Goal: Check status: Check status

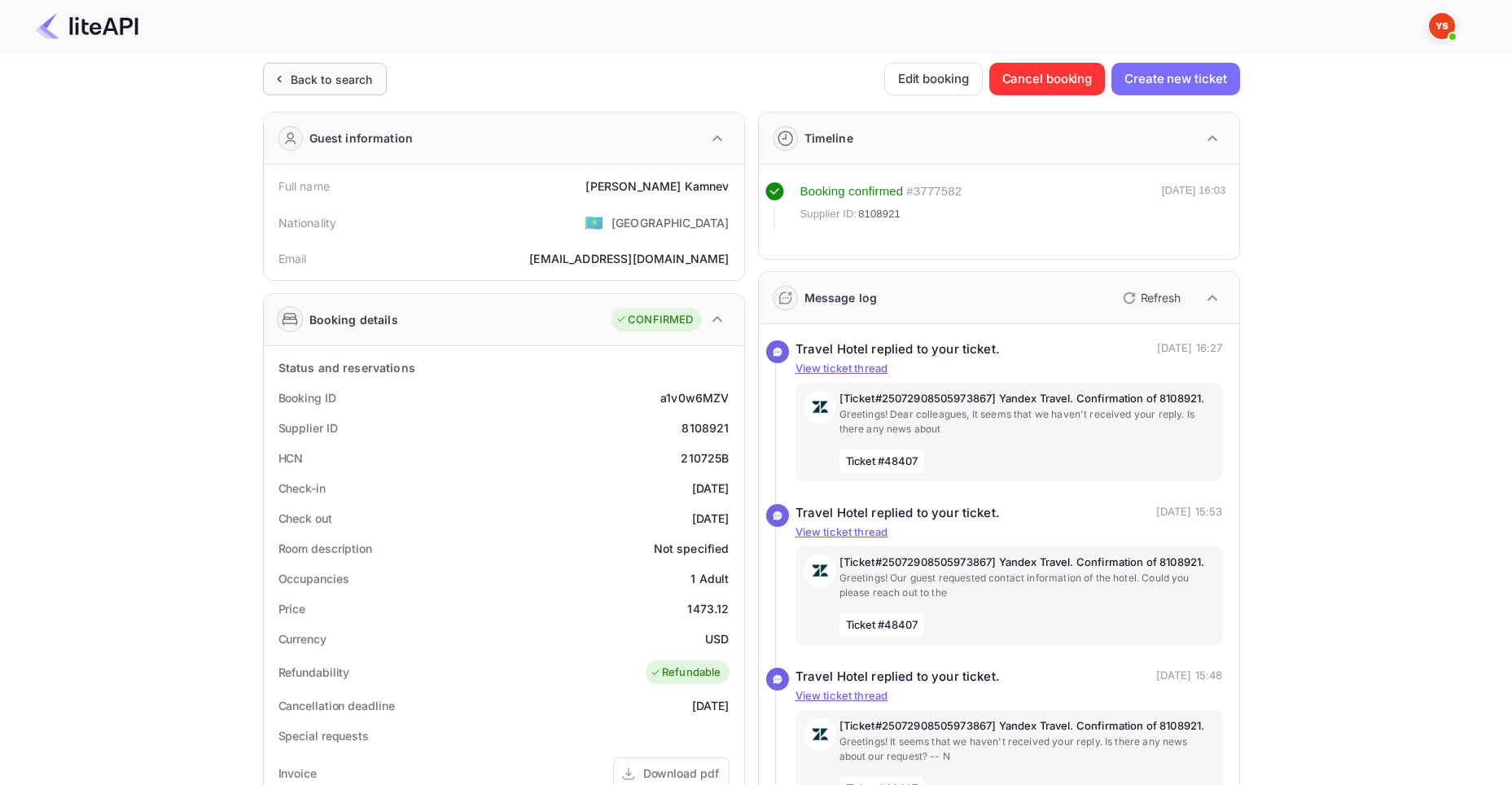
click at [297, 86] on div "Back to search" at bounding box center [332, 79] width 82 height 17
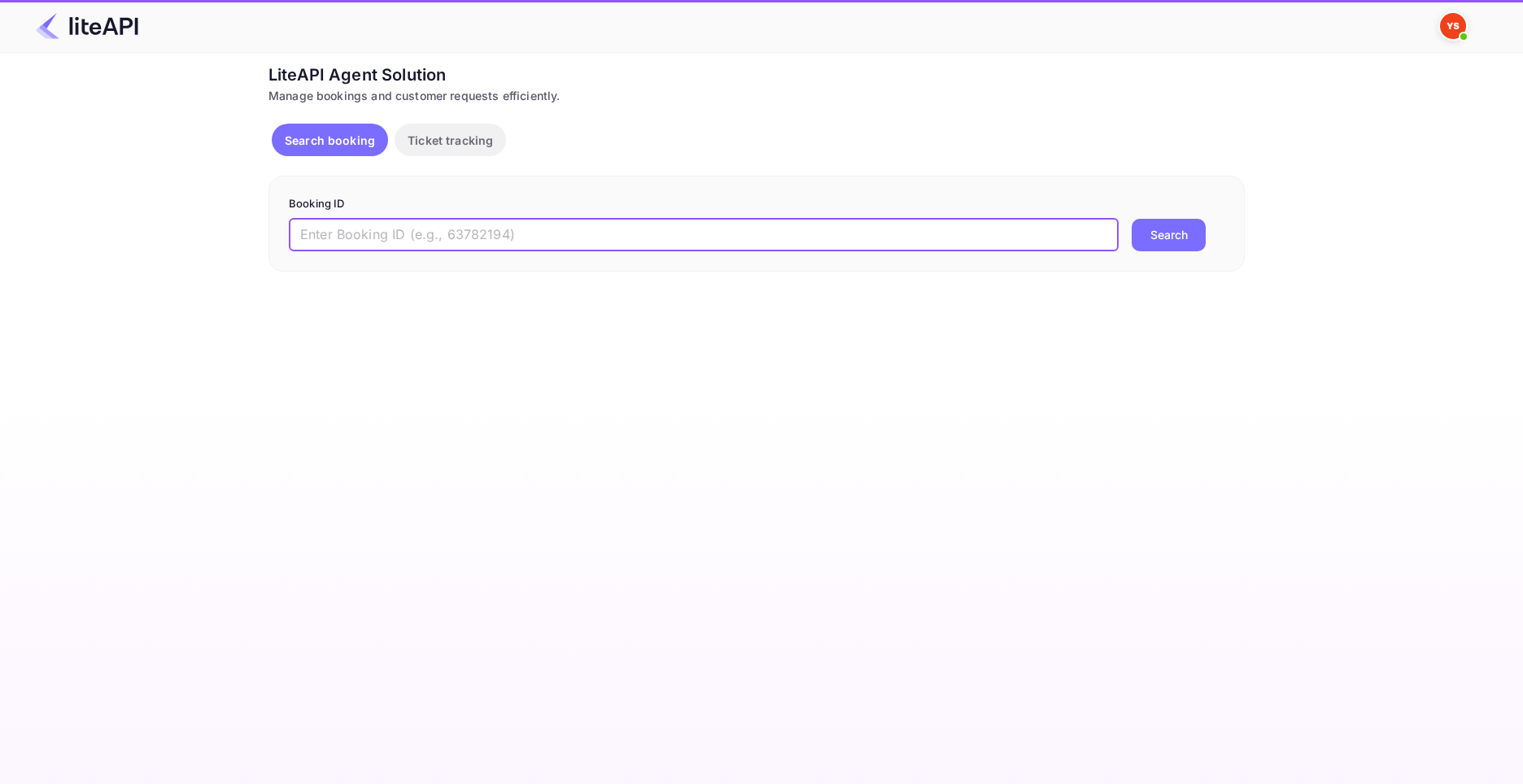
click at [424, 239] on input "text" at bounding box center [704, 236] width 830 height 33
paste input "8860202"
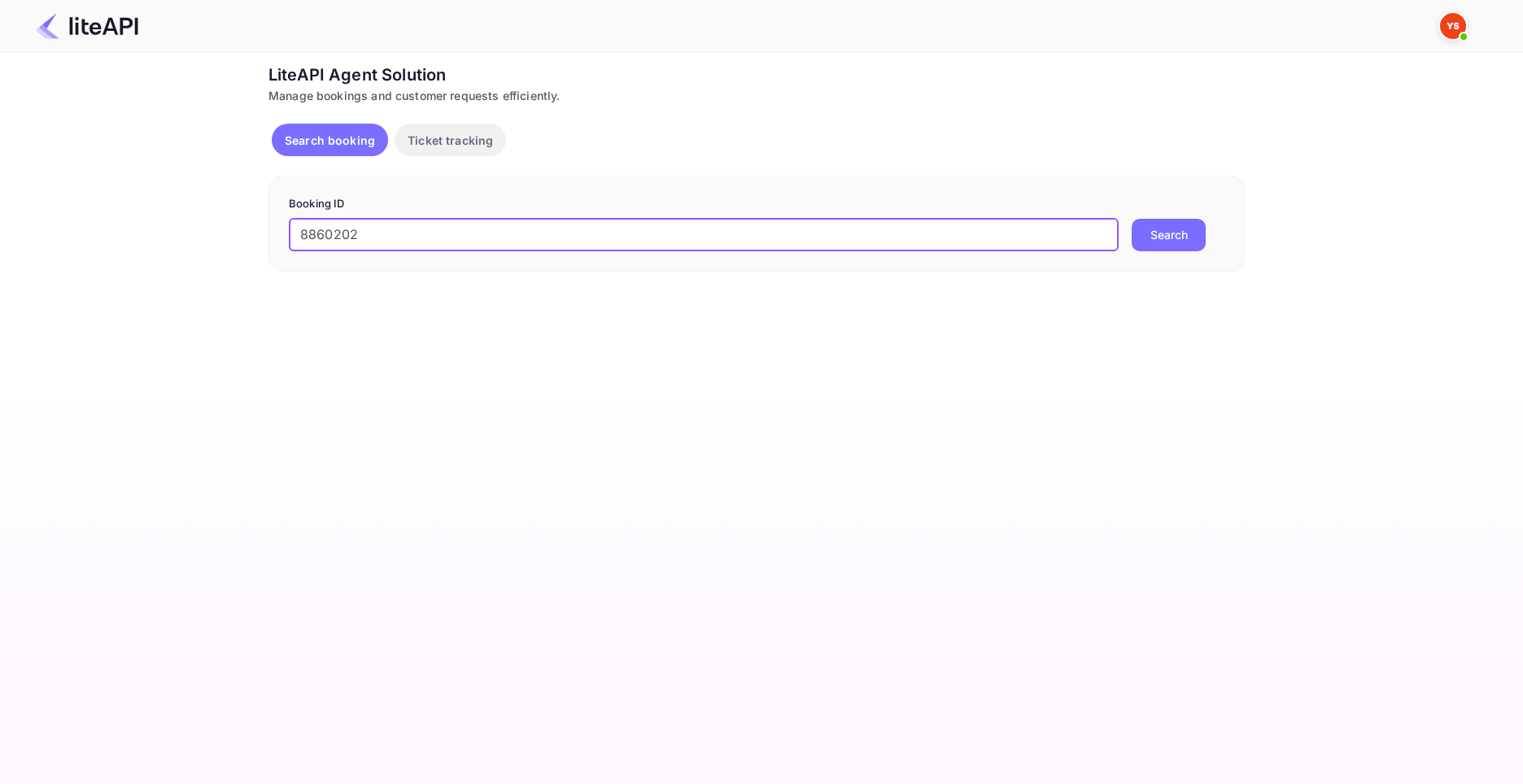
type input "8860202"
click at [1131, 219] on button "Search" at bounding box center [1168, 236] width 74 height 33
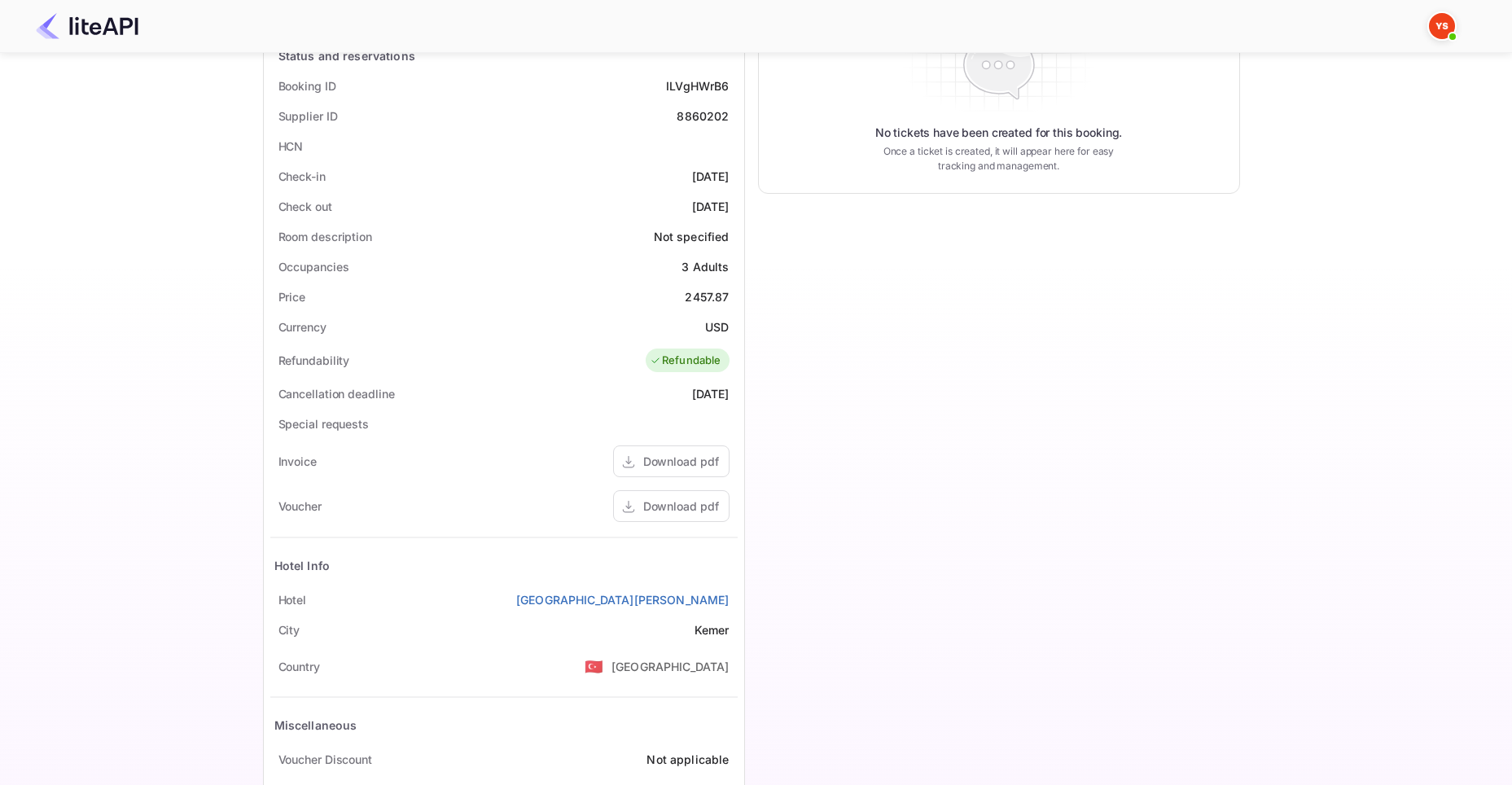
scroll to position [326, 0]
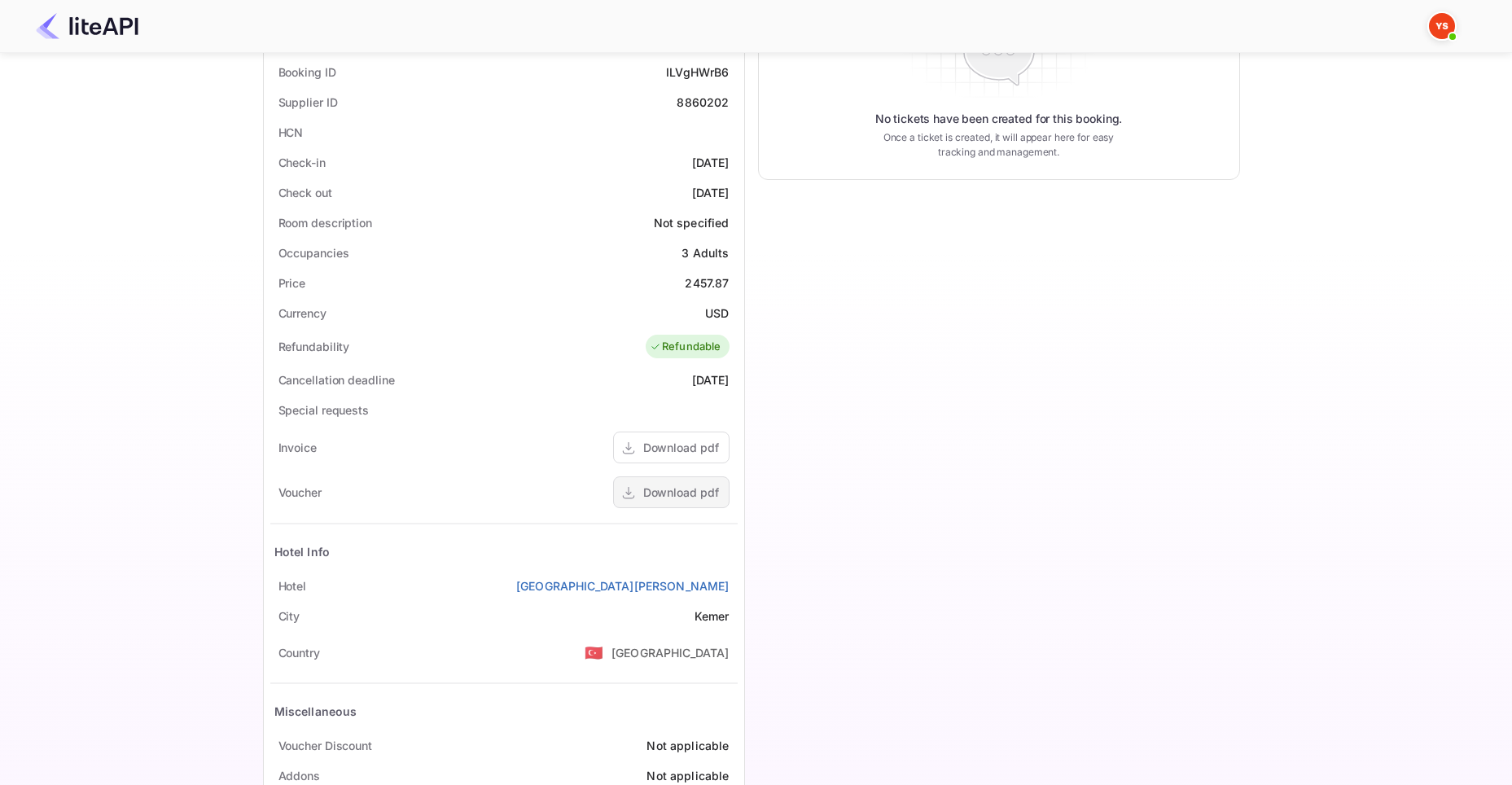
click at [648, 499] on div "Download pdf" at bounding box center [681, 492] width 76 height 17
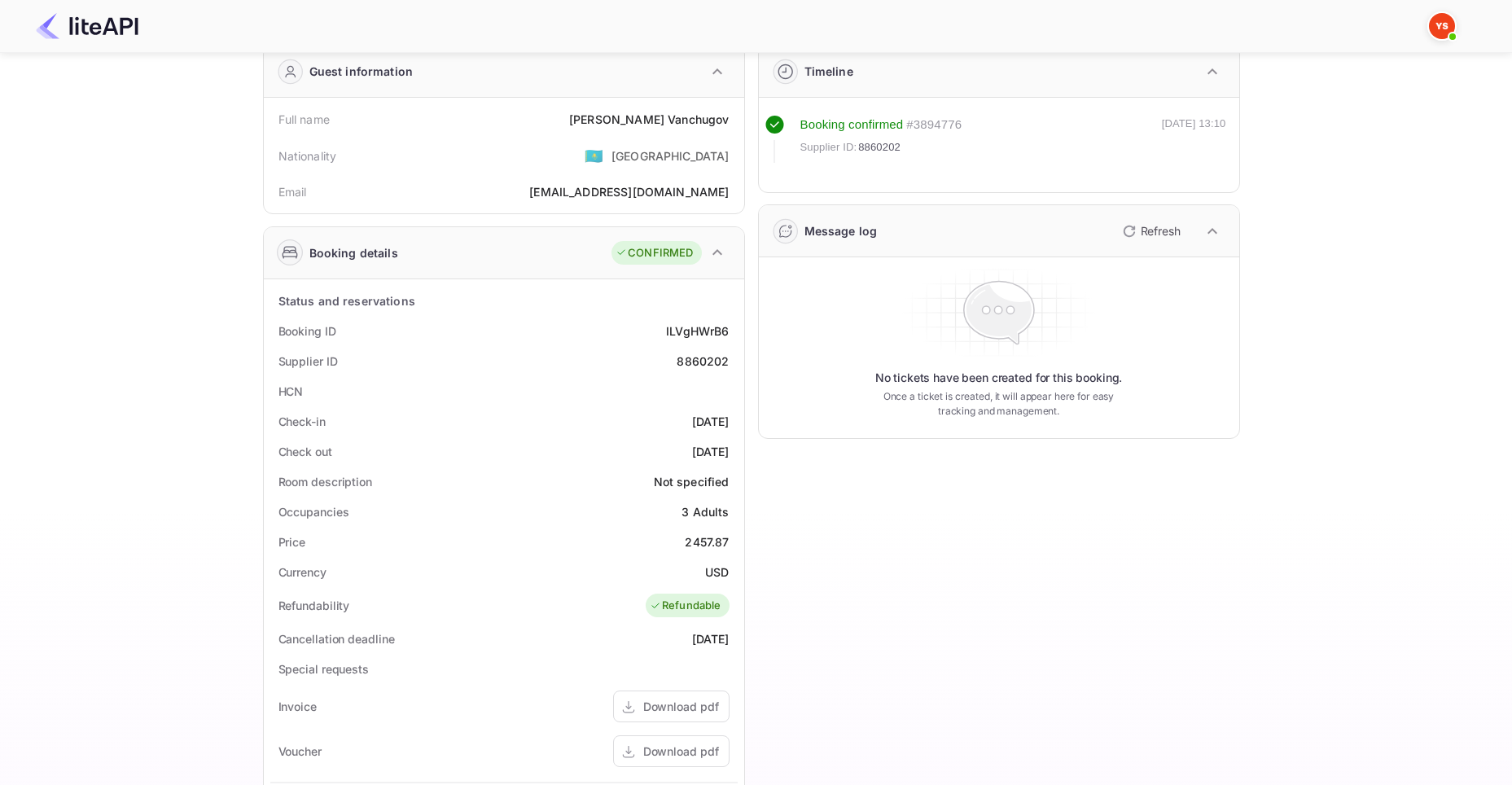
scroll to position [0, 0]
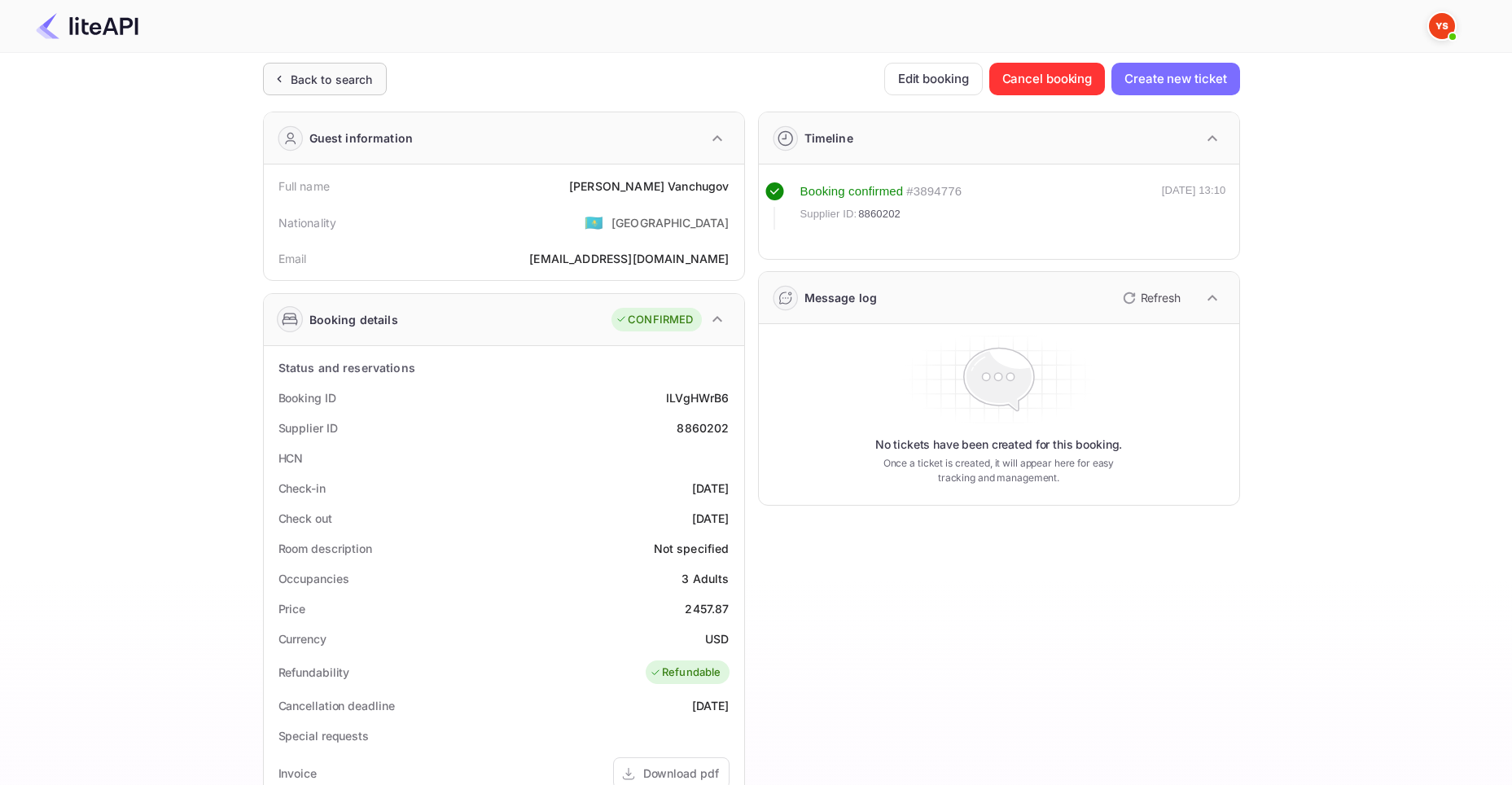
click at [302, 81] on div "Back to search" at bounding box center [332, 79] width 82 height 17
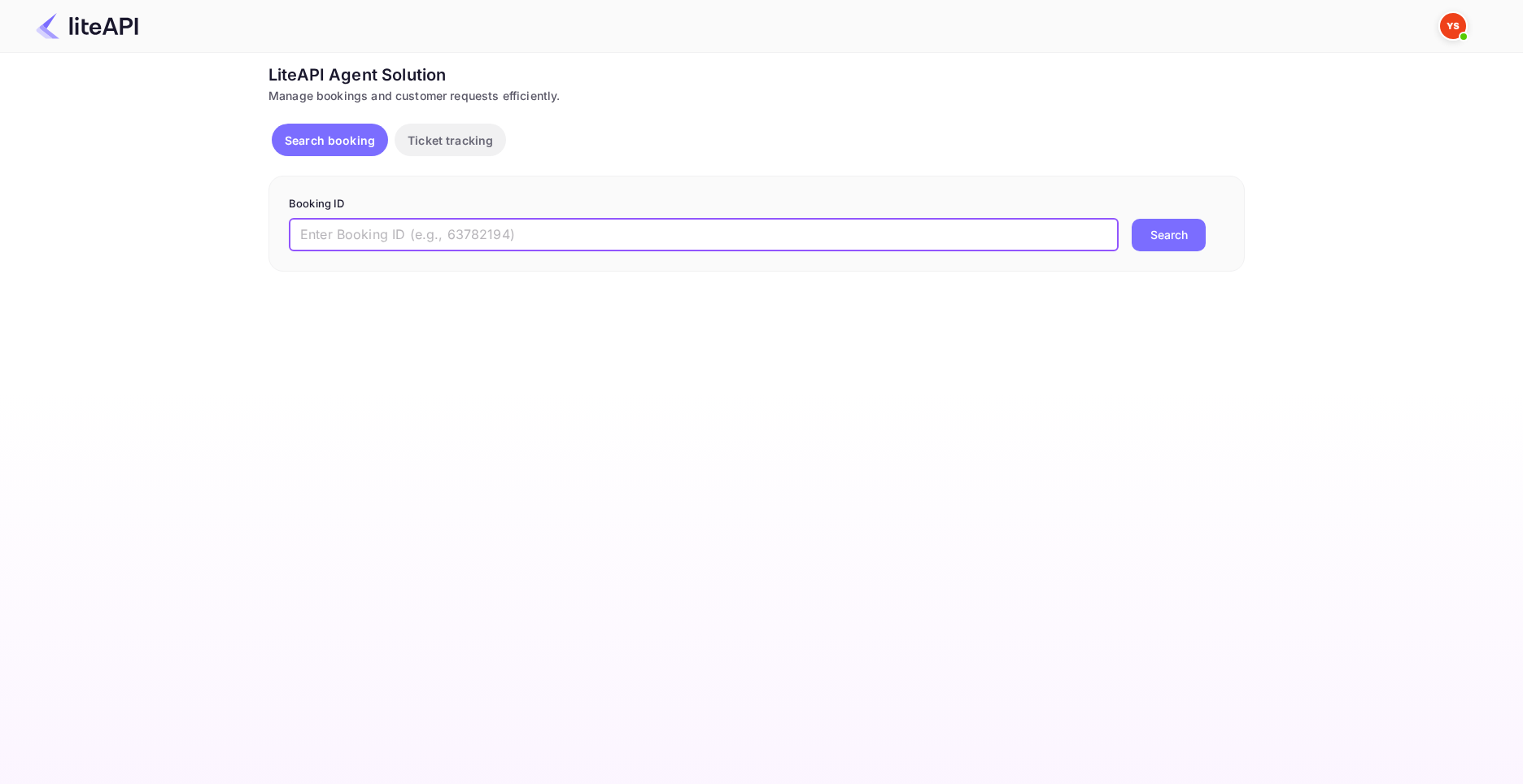
click at [473, 242] on input "text" at bounding box center [704, 236] width 830 height 33
paste input "8877795"
type input "8877795"
click at [1131, 219] on button "Search" at bounding box center [1168, 236] width 74 height 33
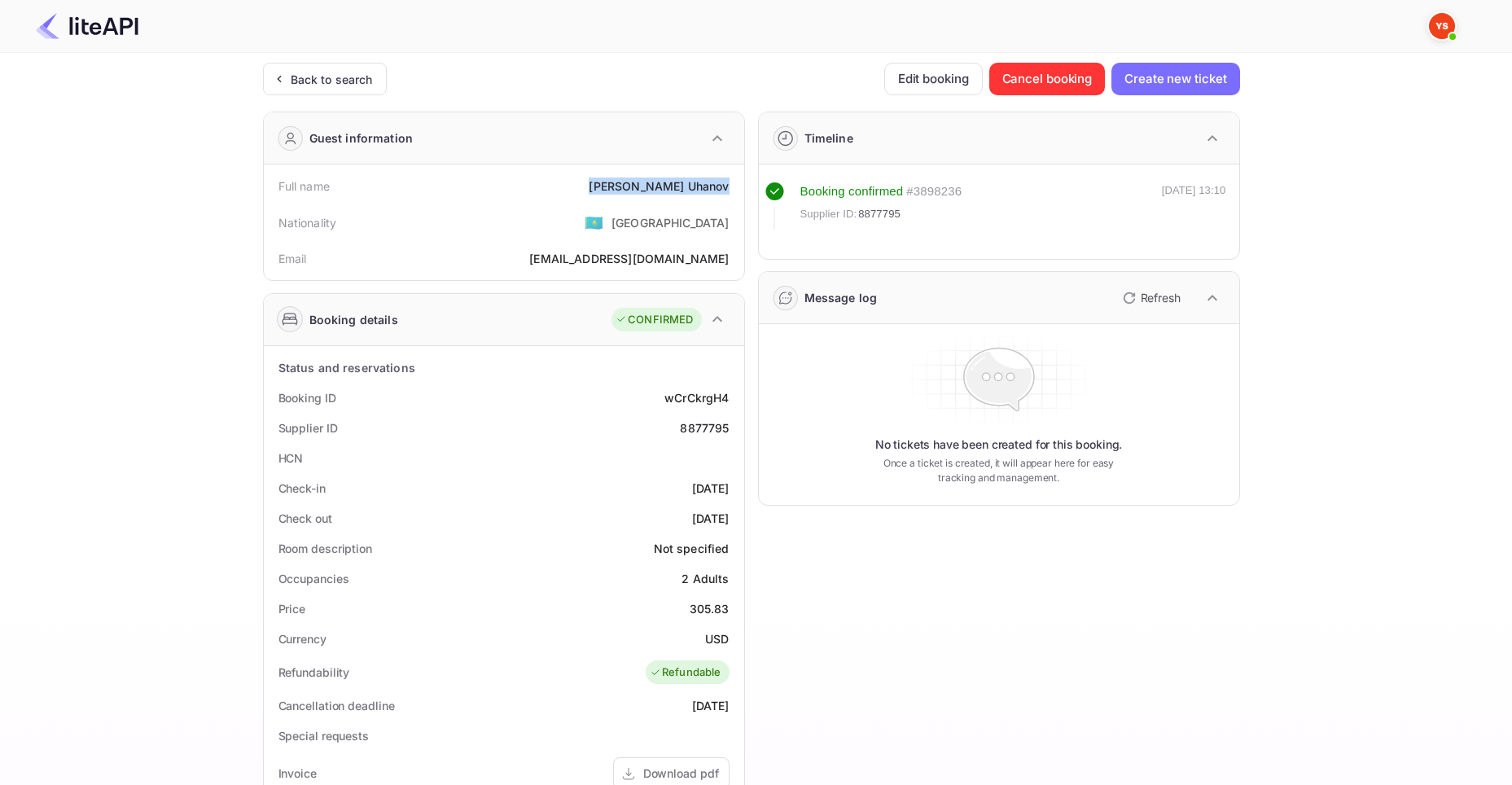
drag, startPoint x: 645, startPoint y: 187, endPoint x: 732, endPoint y: 191, distance: 87.1
click at [732, 191] on div "Full name [PERSON_NAME]" at bounding box center [504, 186] width 468 height 30
copy div "[PERSON_NAME]"
drag, startPoint x: 691, startPoint y: 606, endPoint x: 728, endPoint y: 613, distance: 37.7
click at [728, 613] on div "305.83" at bounding box center [709, 608] width 40 height 17
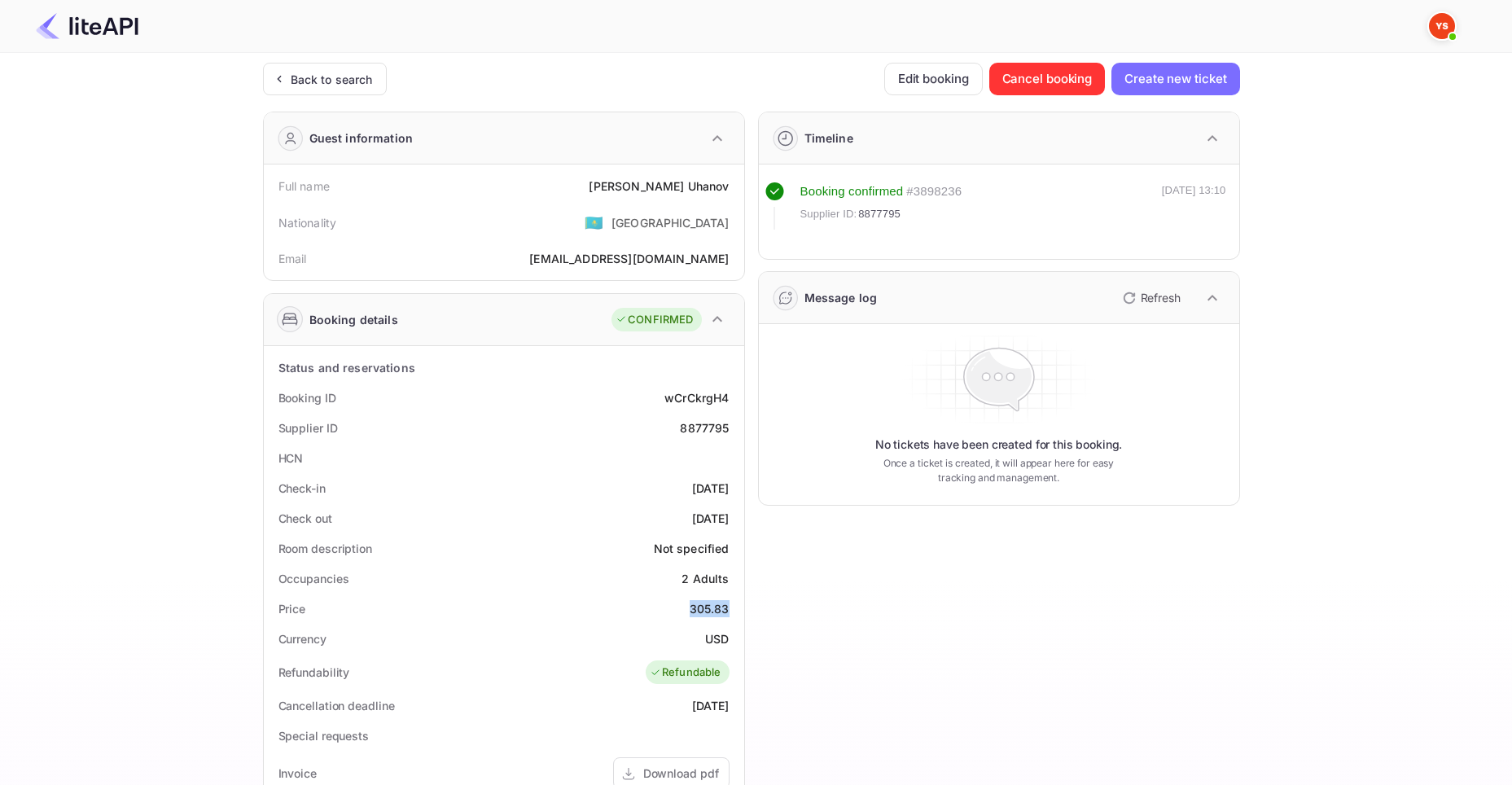
copy div "305.83"
drag, startPoint x: 705, startPoint y: 639, endPoint x: 727, endPoint y: 643, distance: 22.4
click at [727, 643] on div "USD" at bounding box center [717, 639] width 24 height 17
copy div "USD"
